Goal: Task Accomplishment & Management: Manage account settings

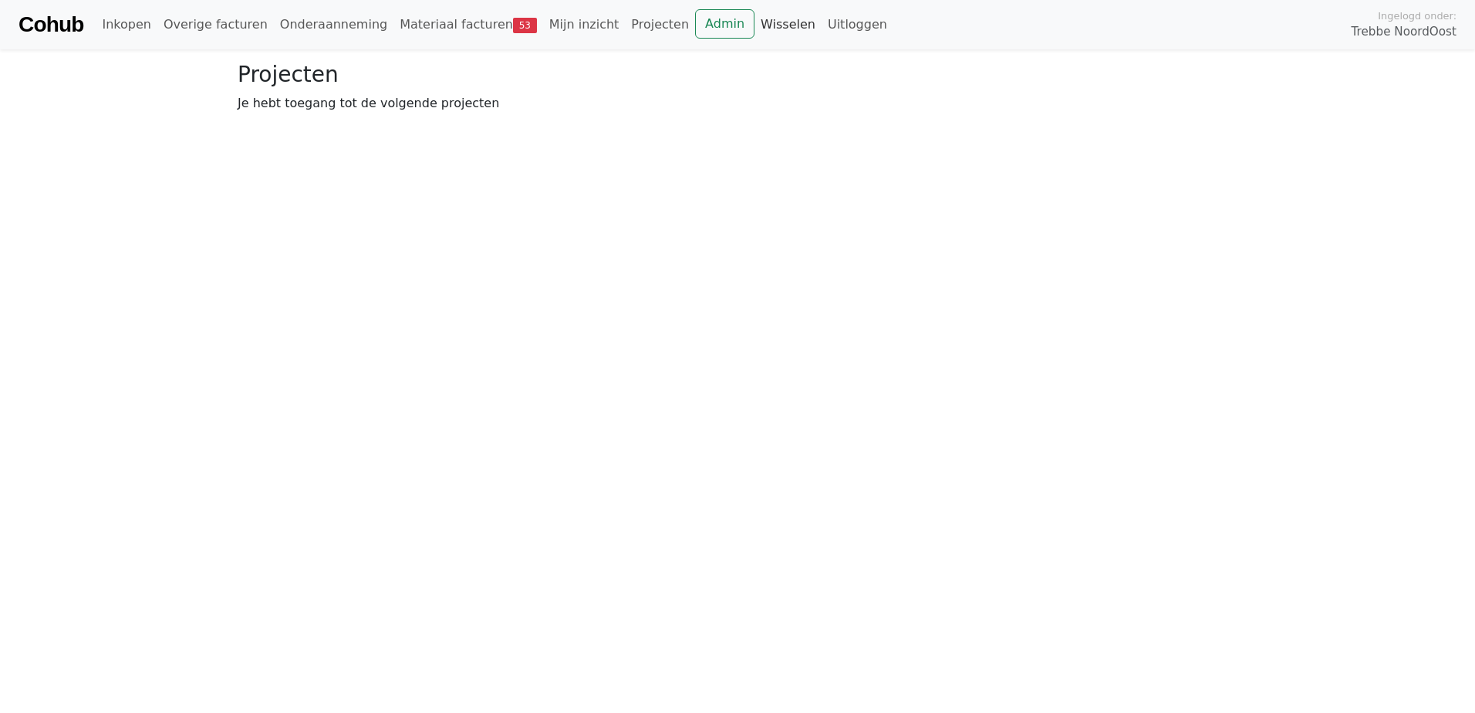
click at [754, 21] on link "Wisselen" at bounding box center [787, 24] width 67 height 31
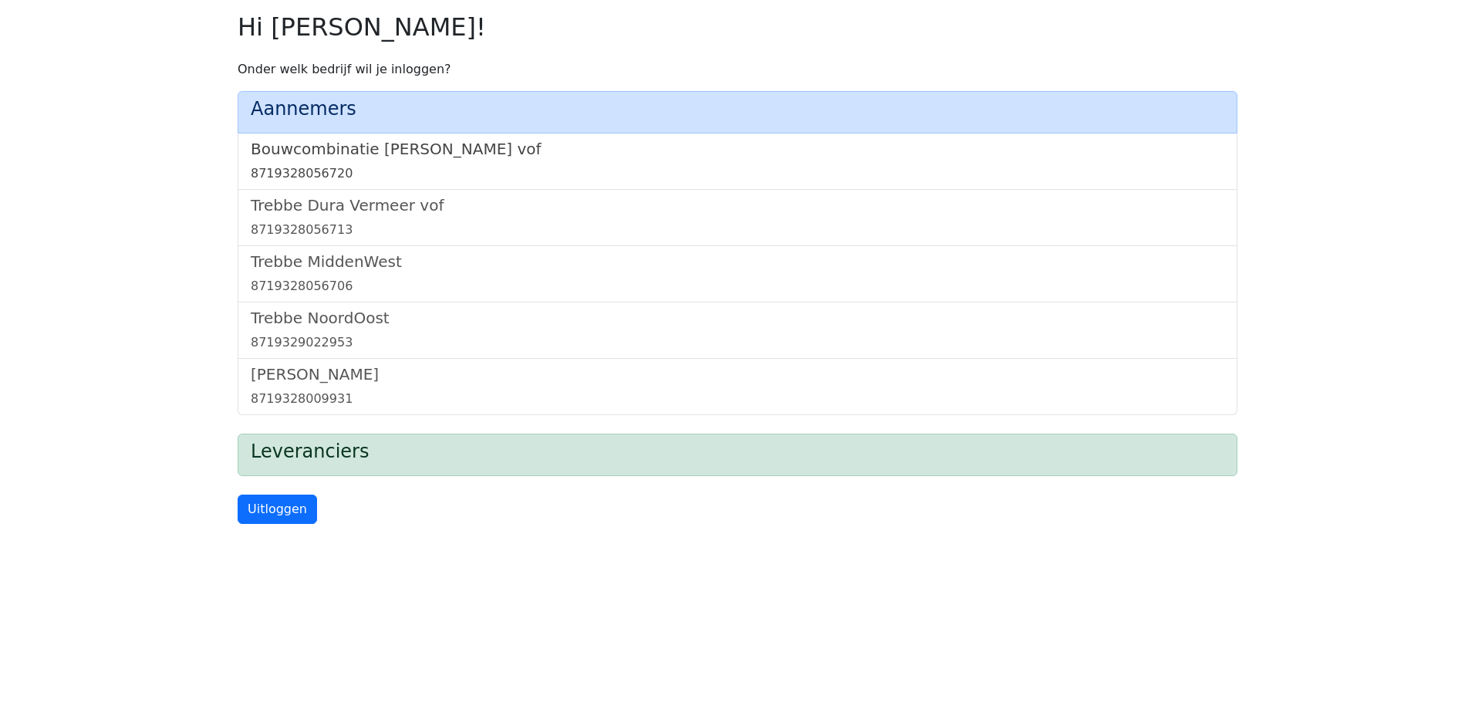
click at [454, 142] on h5 "Bouwcombinatie Trebbe De Nijs vof" at bounding box center [737, 149] width 973 height 19
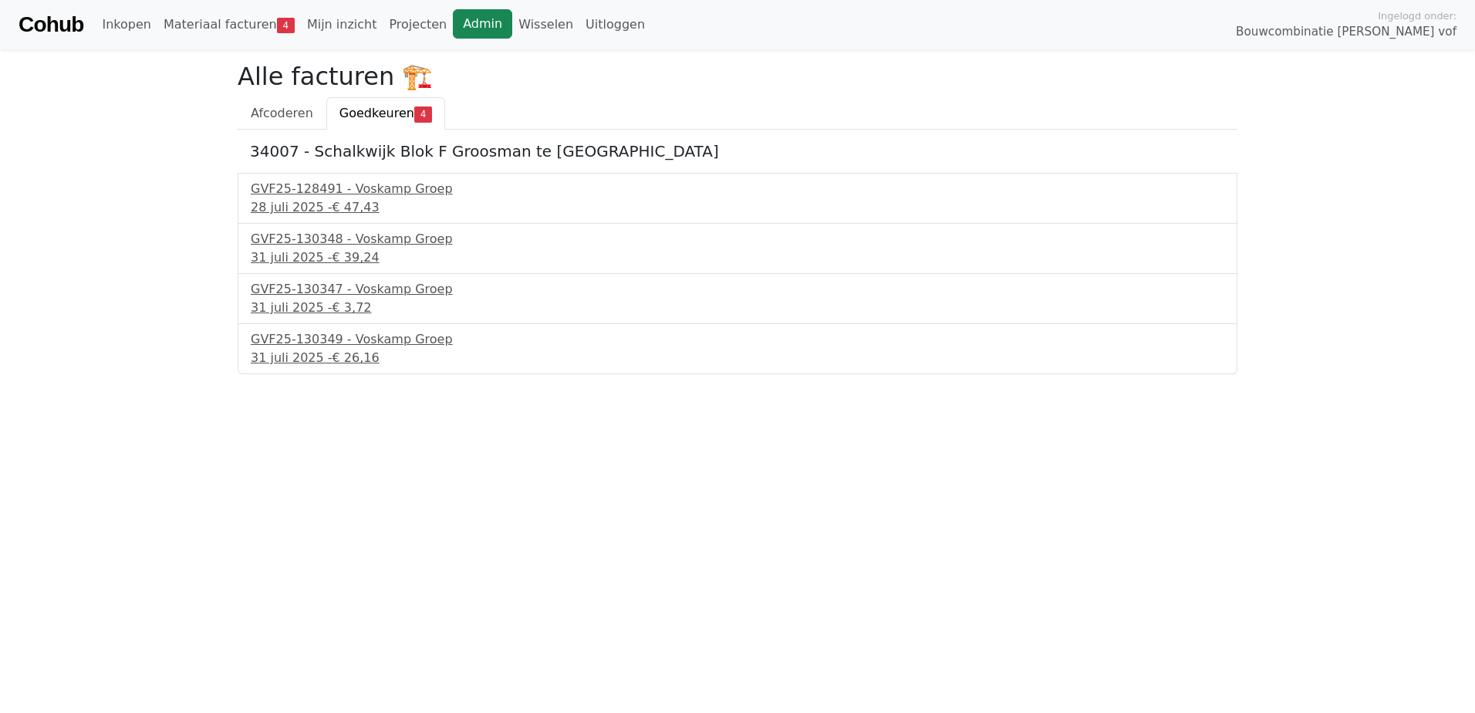
click at [463, 19] on link "Admin" at bounding box center [482, 23] width 59 height 29
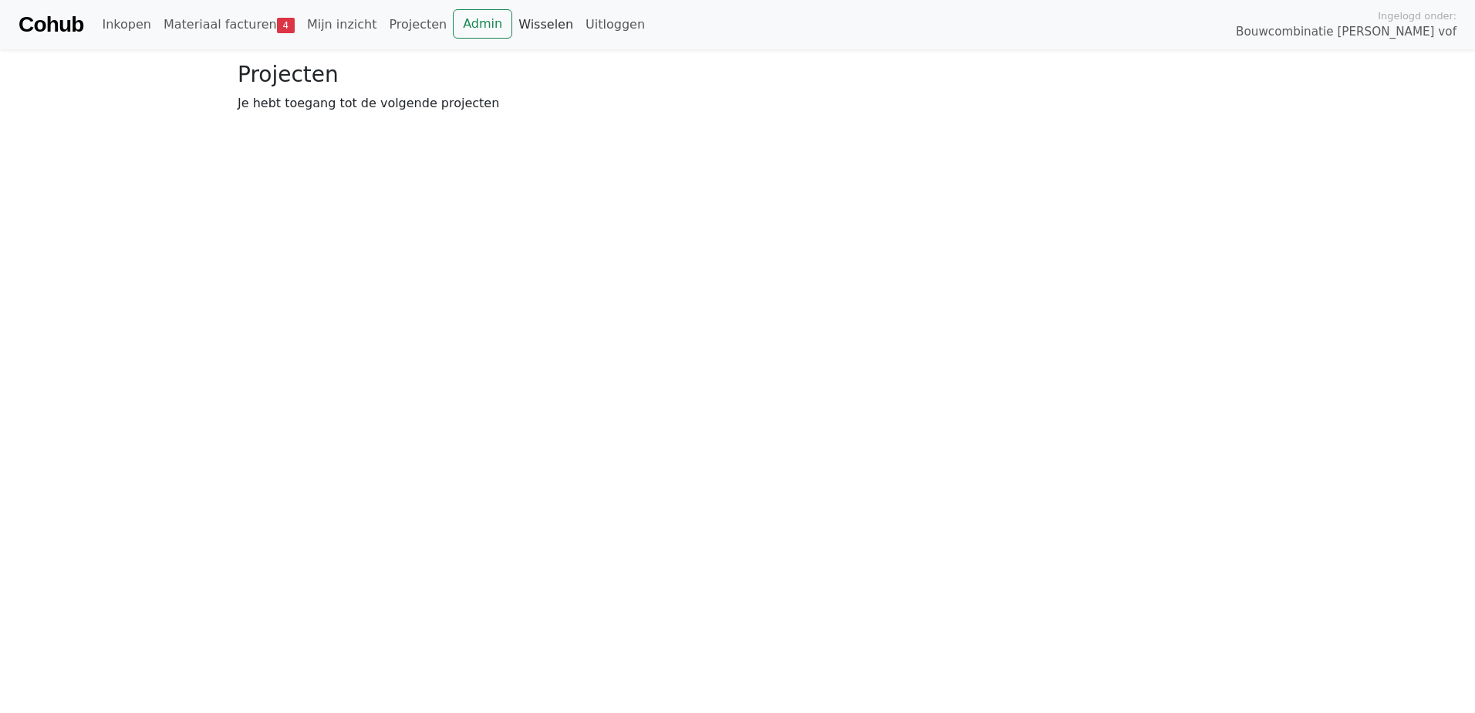
click at [512, 25] on link "Wisselen" at bounding box center [545, 24] width 67 height 31
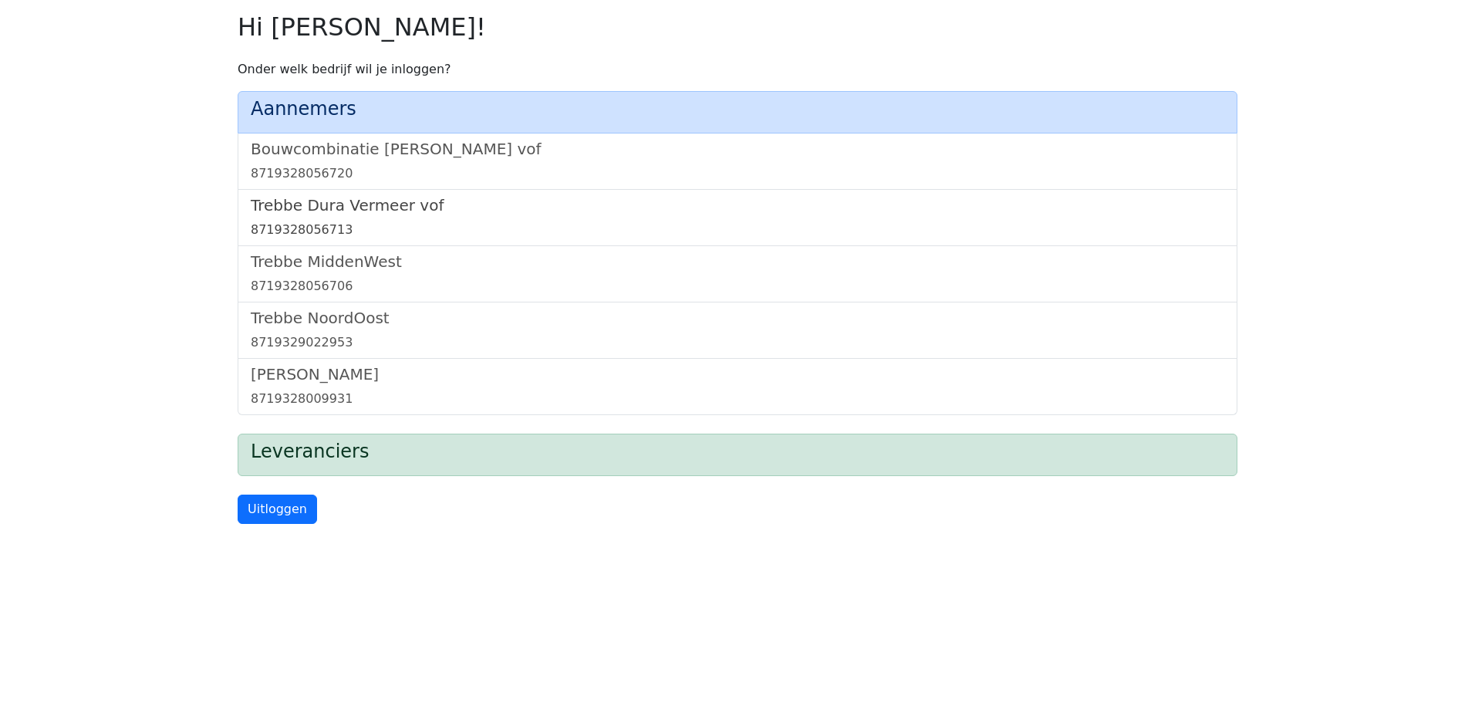
click at [365, 212] on h5 "Trebbe Dura Vermeer vof" at bounding box center [737, 205] width 973 height 19
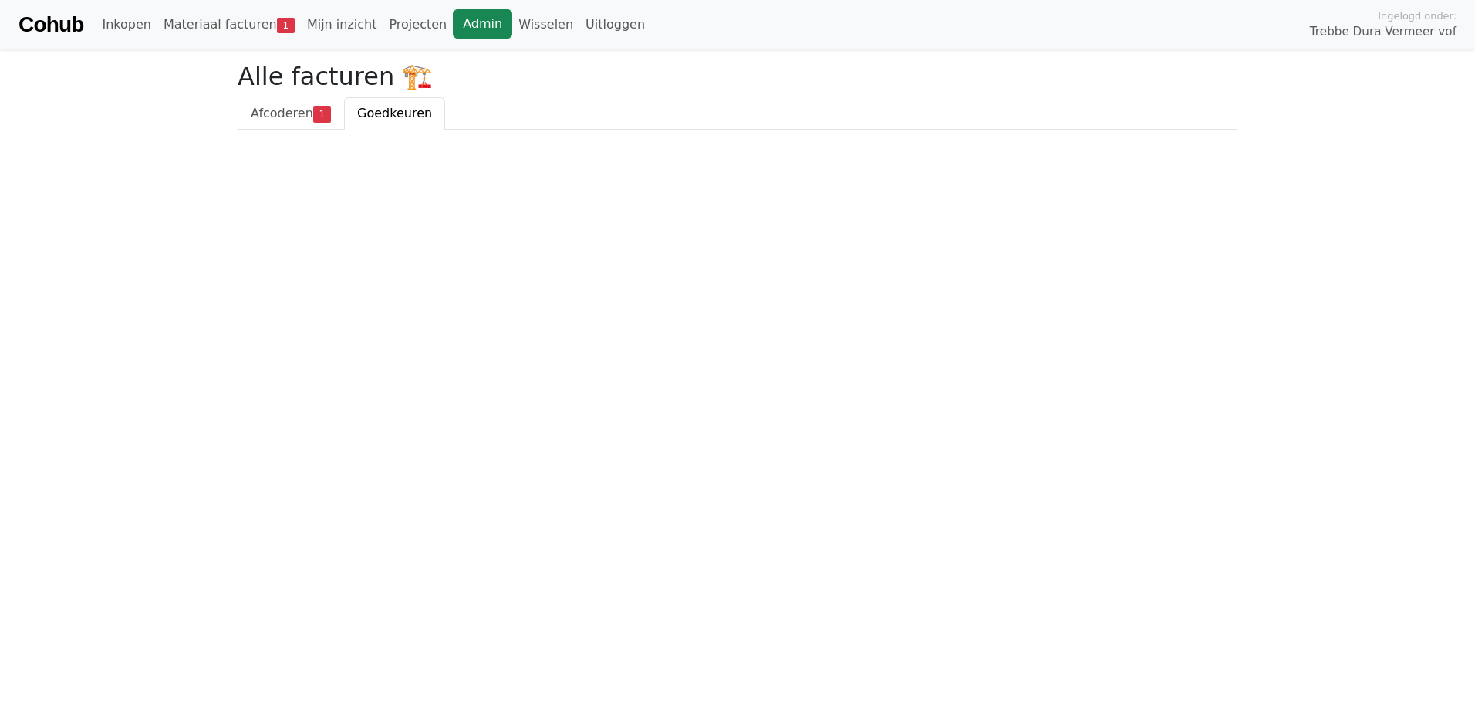
click at [453, 28] on link "Admin" at bounding box center [482, 23] width 59 height 29
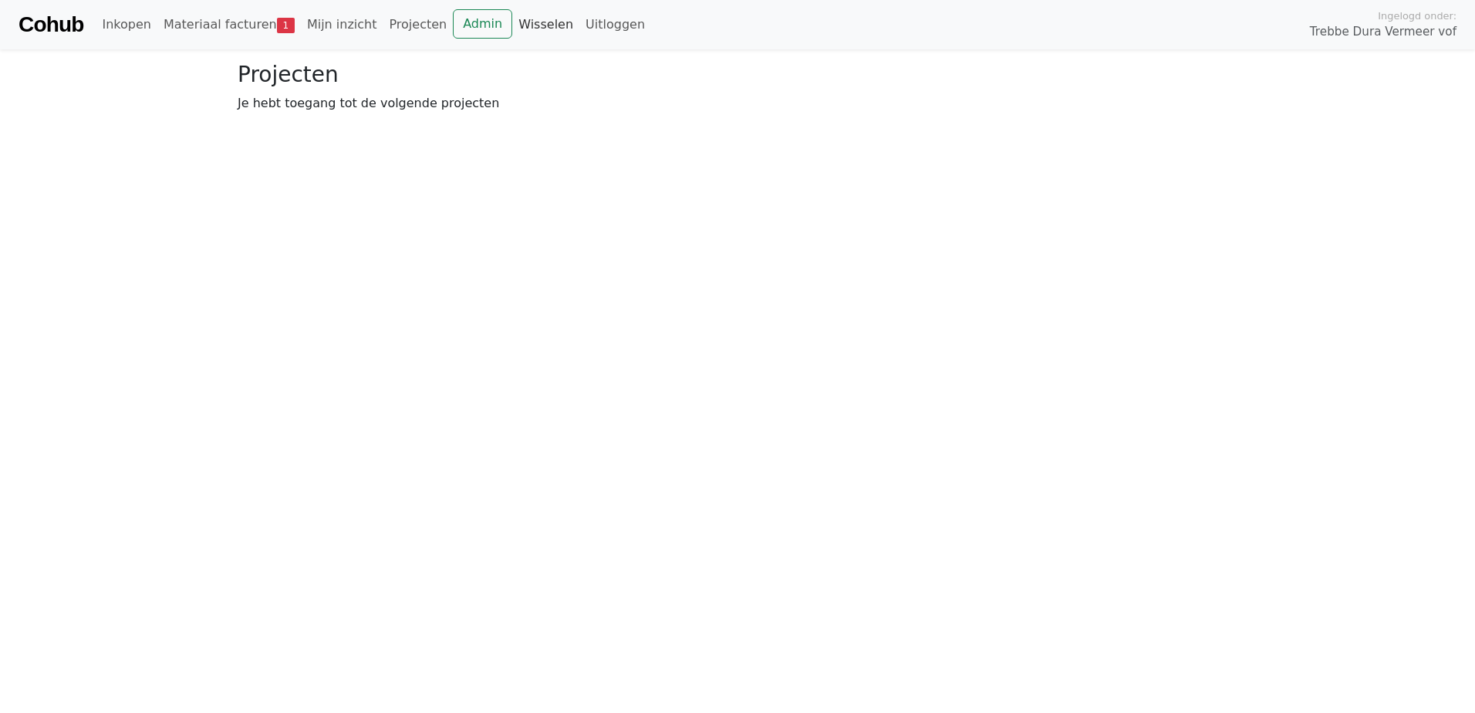
click at [512, 30] on link "Wisselen" at bounding box center [545, 24] width 67 height 31
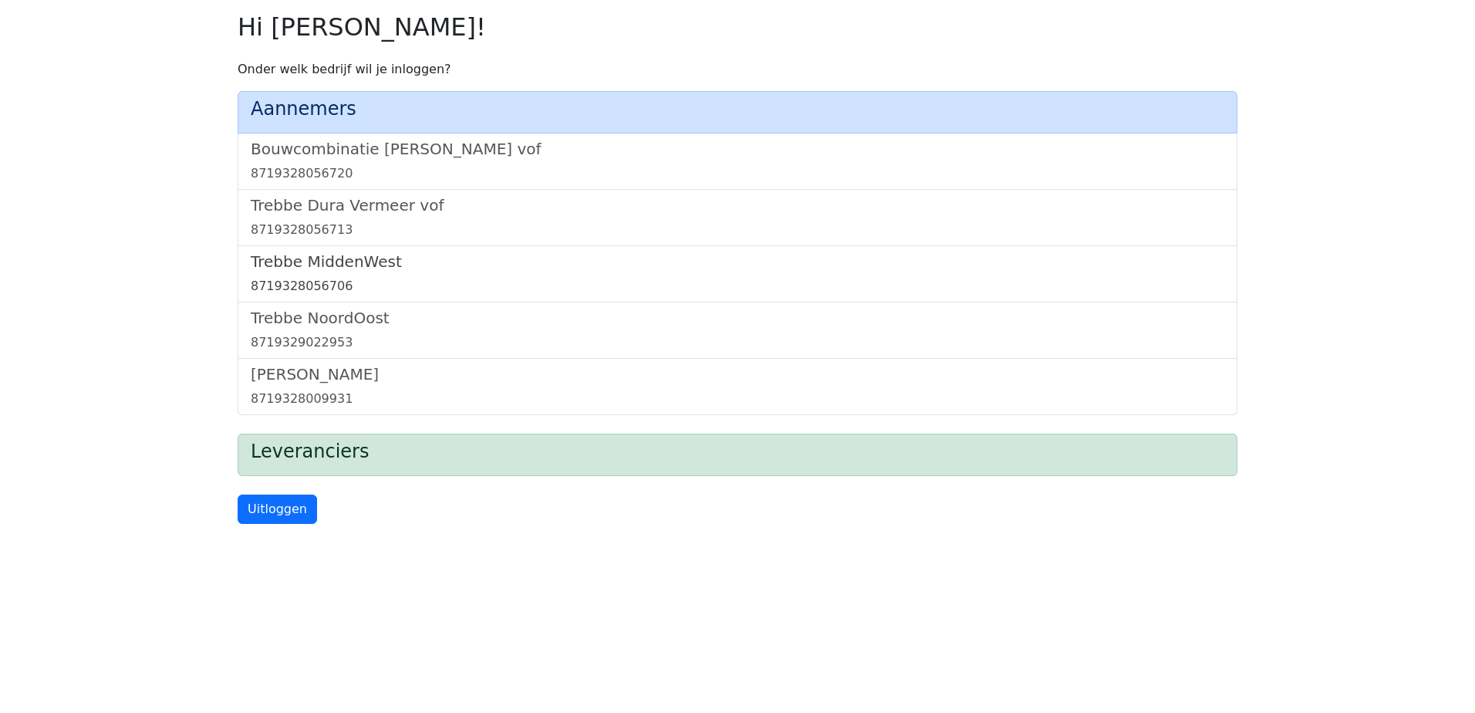
click at [337, 267] on h5 "Trebbe MiddenWest" at bounding box center [737, 261] width 973 height 19
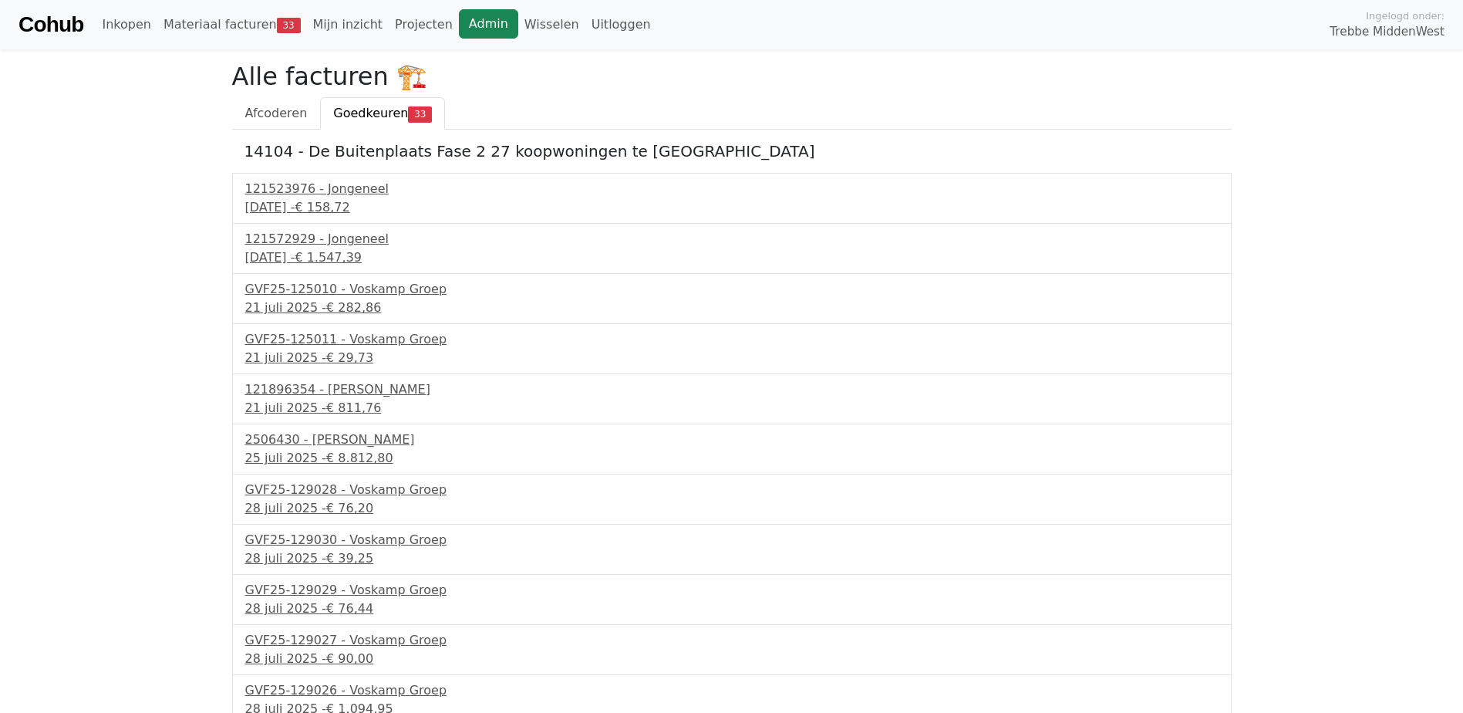
click at [463, 13] on link "Admin" at bounding box center [488, 23] width 59 height 29
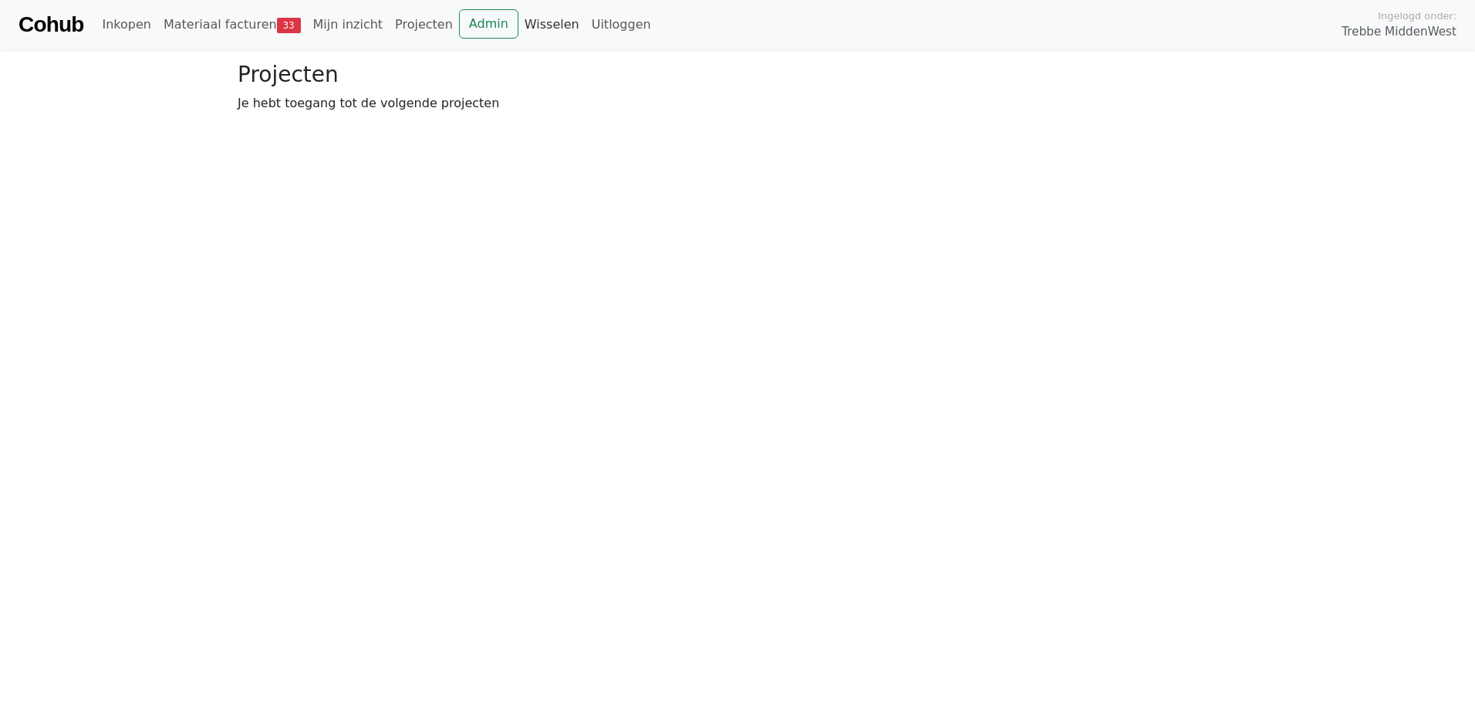
click at [518, 26] on link "Wisselen" at bounding box center [551, 24] width 67 height 31
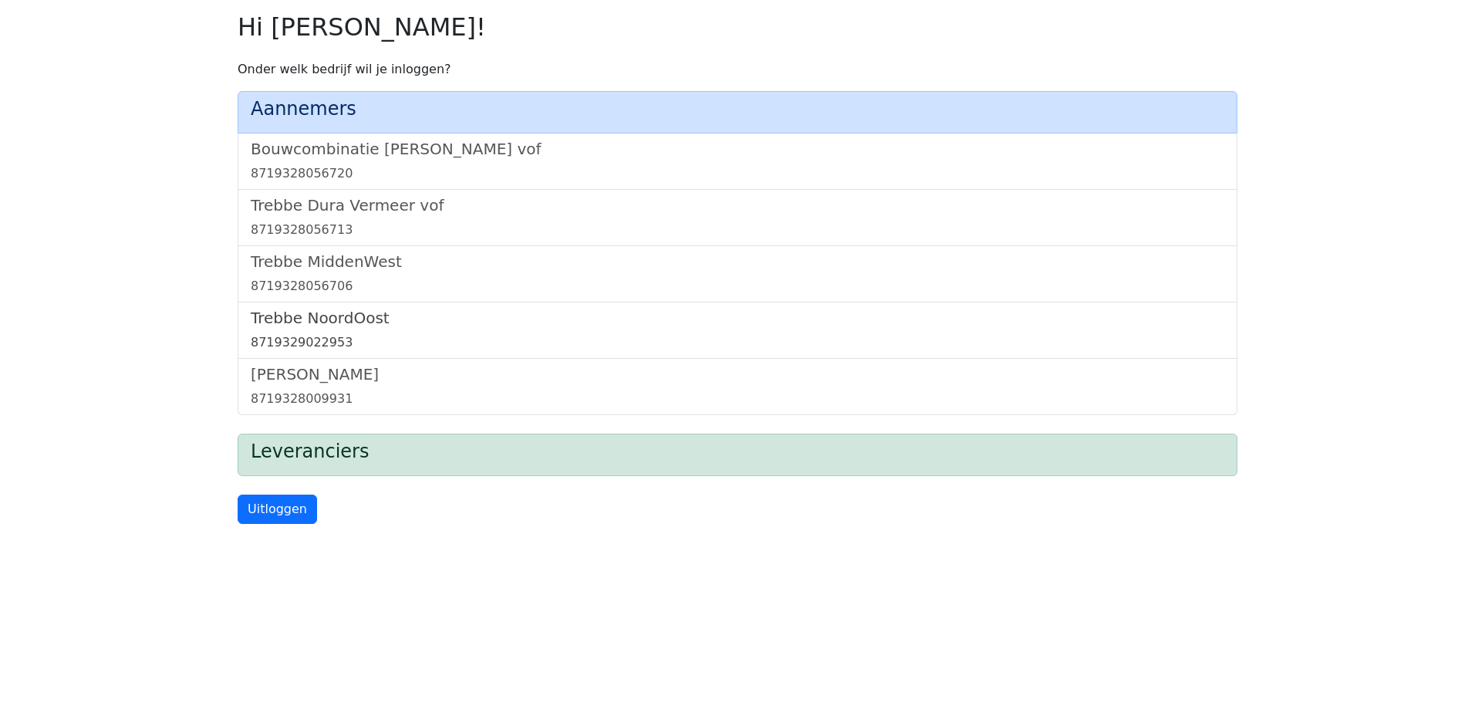
click at [365, 325] on h5 "Trebbe NoordOost" at bounding box center [737, 318] width 973 height 19
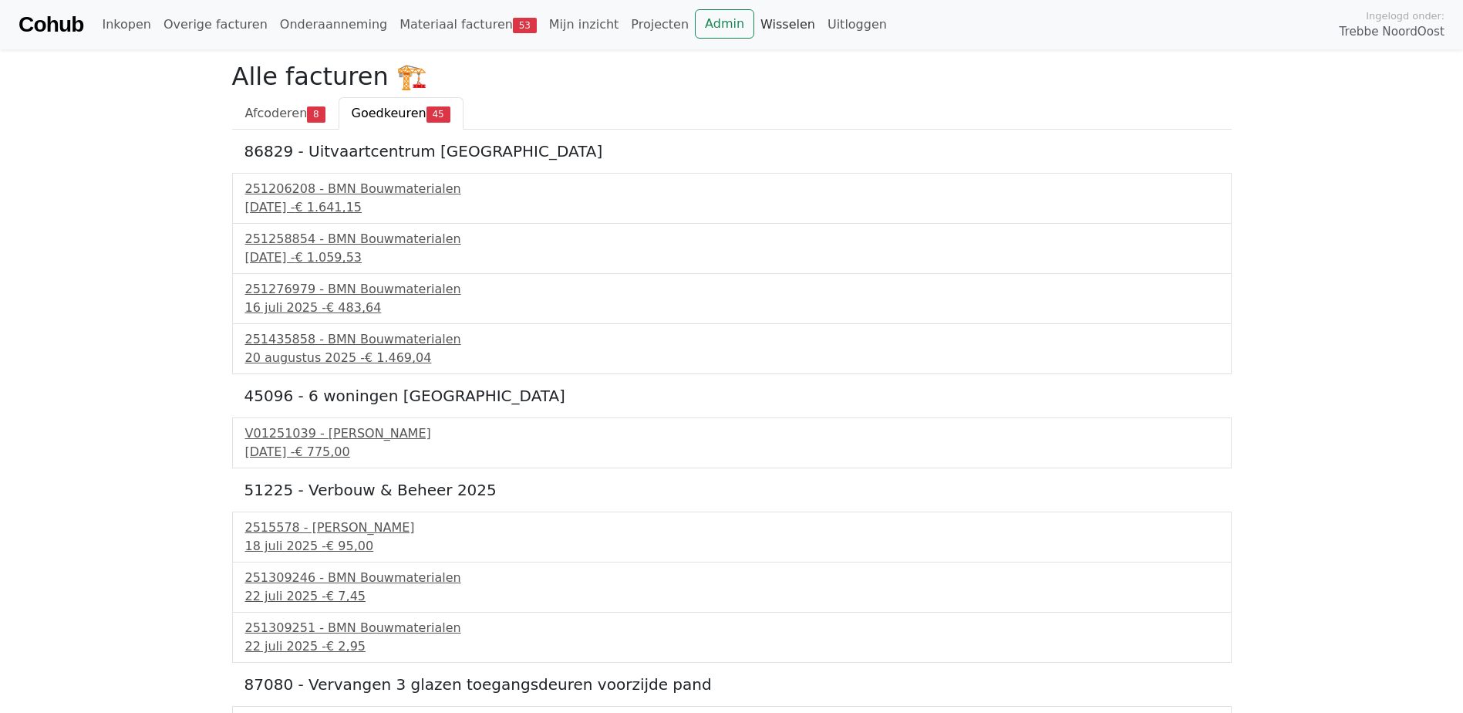
click at [754, 22] on link "Wisselen" at bounding box center [787, 24] width 67 height 31
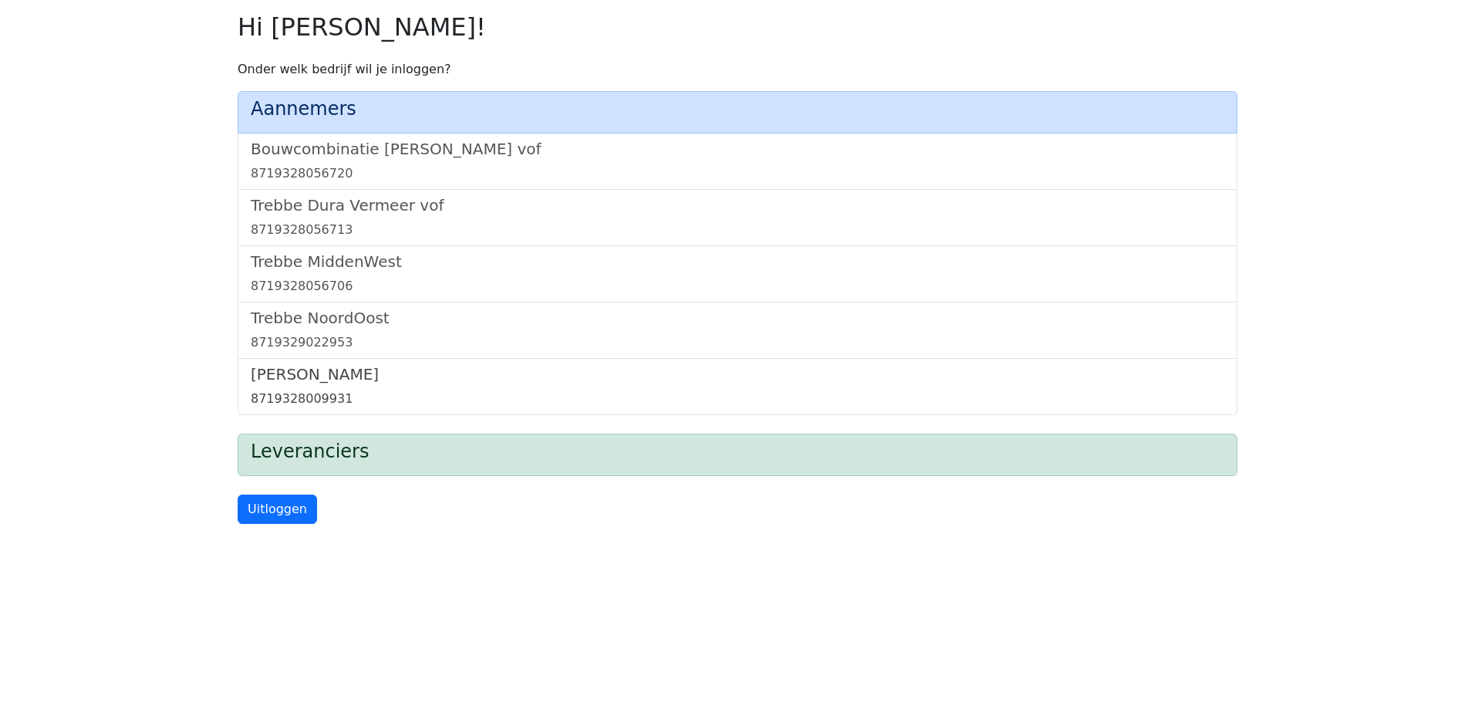
click at [312, 378] on h5 "[PERSON_NAME]" at bounding box center [737, 374] width 973 height 19
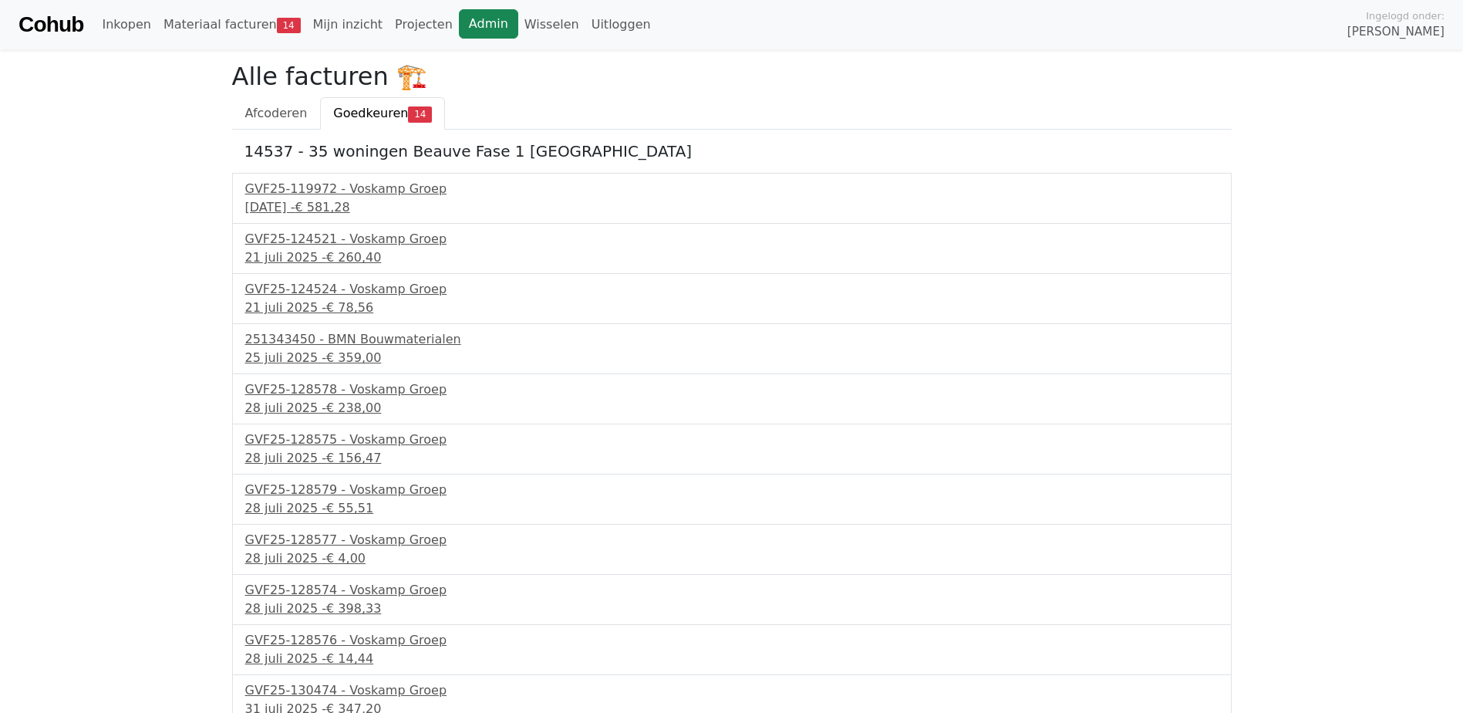
click at [461, 22] on link "Admin" at bounding box center [488, 23] width 59 height 29
